Goal: Task Accomplishment & Management: Complete application form

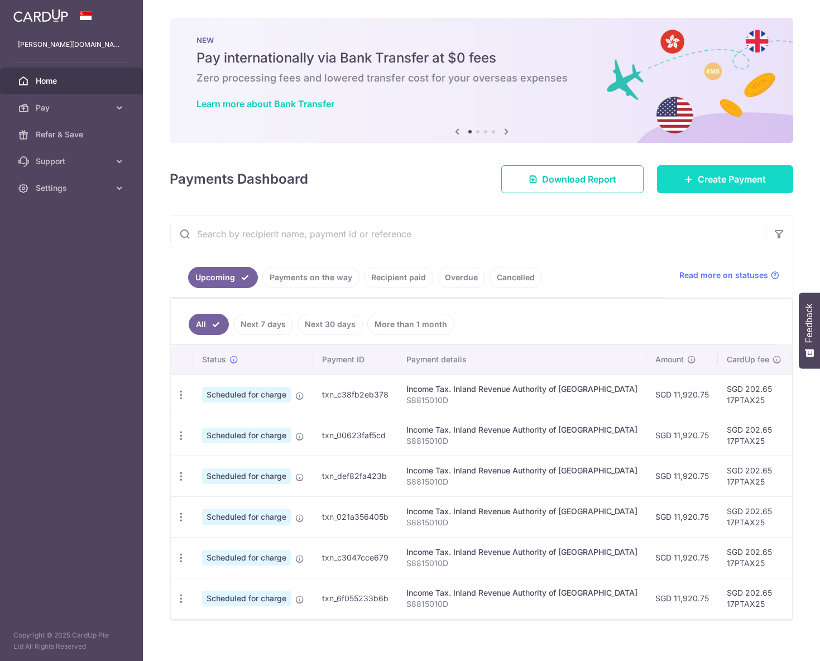
click at [722, 189] on link "Create Payment" at bounding box center [725, 179] width 136 height 28
